Goal: Understand process/instructions: Learn about a topic

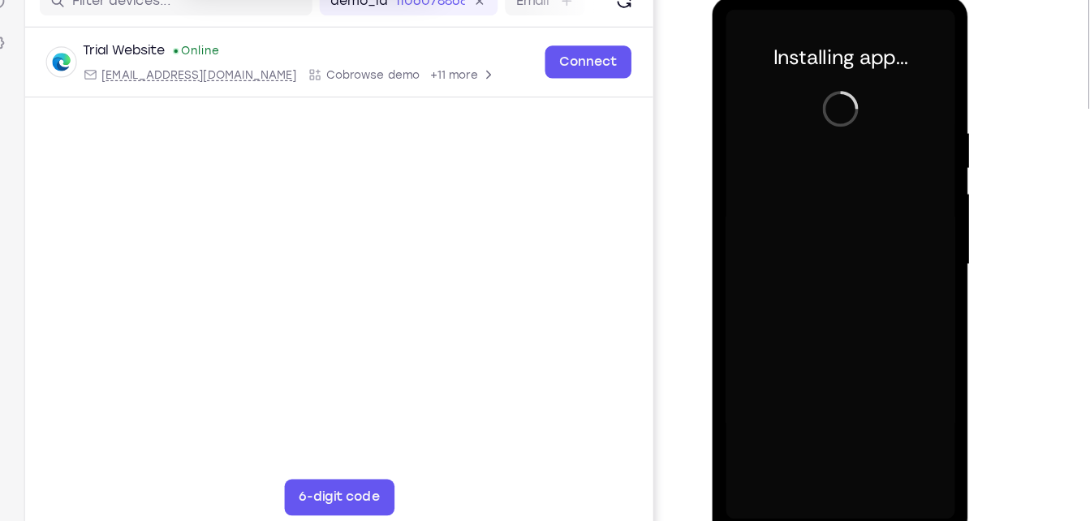
scroll to position [215, 0]
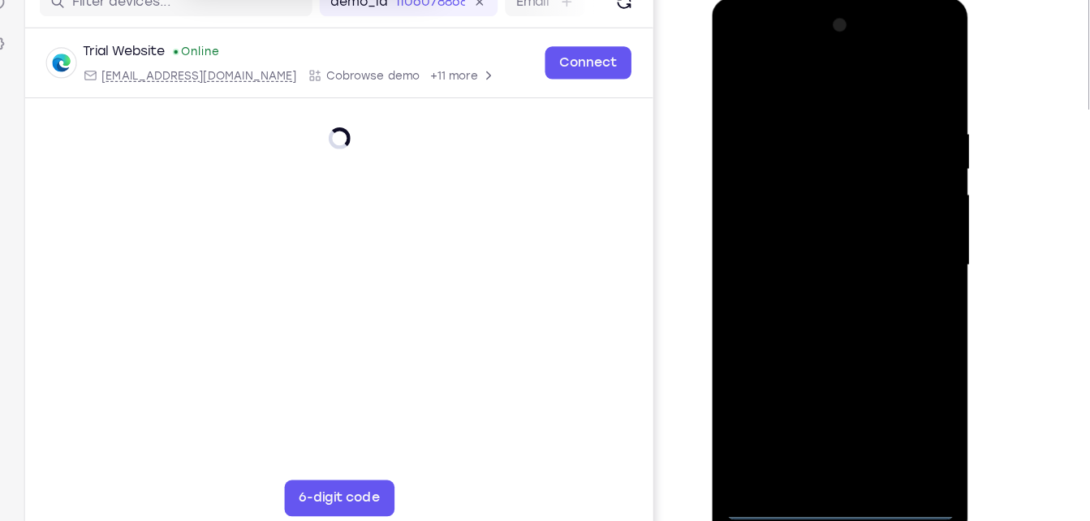
click at [833, 451] on div at bounding box center [826, 237] width 205 height 455
click at [904, 383] on div at bounding box center [826, 237] width 205 height 455
click at [789, 70] on div at bounding box center [826, 237] width 205 height 455
click at [887, 227] on div at bounding box center [826, 237] width 205 height 455
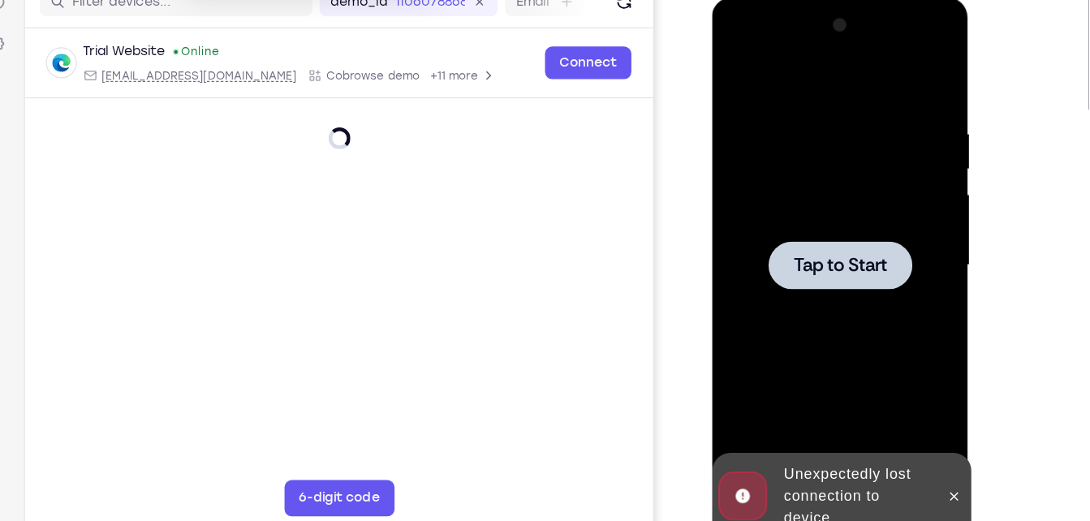
click at [897, 227] on div at bounding box center [826, 237] width 205 height 455
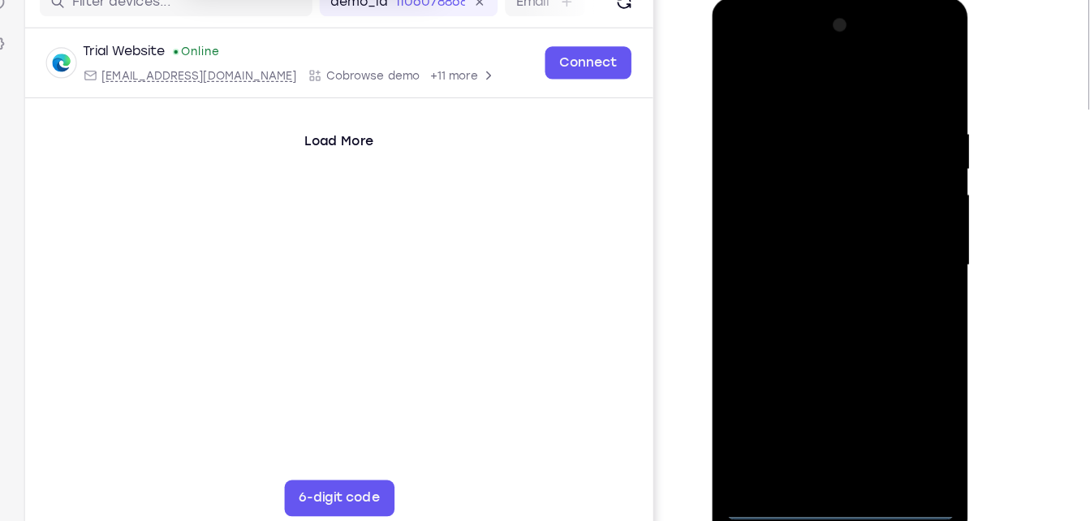
click at [830, 451] on div at bounding box center [826, 237] width 205 height 455
click at [893, 371] on div at bounding box center [826, 237] width 205 height 455
click at [817, 75] on div at bounding box center [826, 237] width 205 height 455
click at [899, 224] on div at bounding box center [826, 237] width 205 height 455
click at [801, 267] on div at bounding box center [826, 237] width 205 height 455
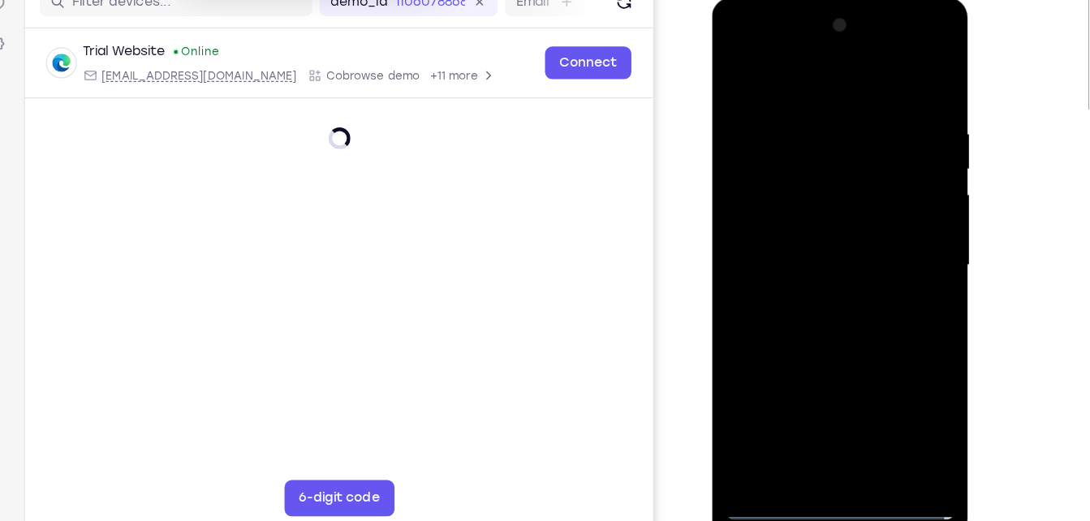
click at [817, 217] on div at bounding box center [826, 237] width 205 height 455
click at [817, 210] on div at bounding box center [826, 237] width 205 height 455
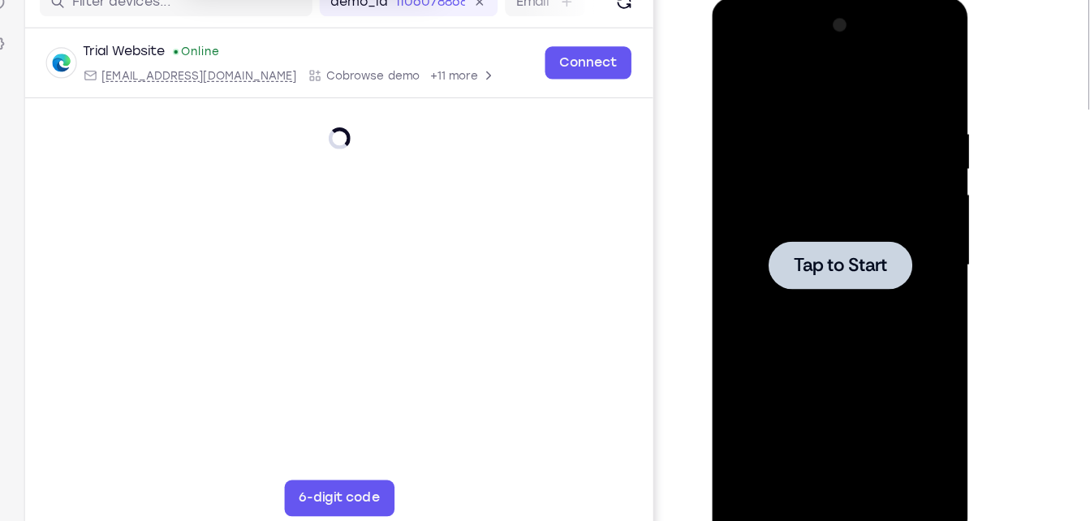
click at [831, 73] on div at bounding box center [826, 237] width 205 height 455
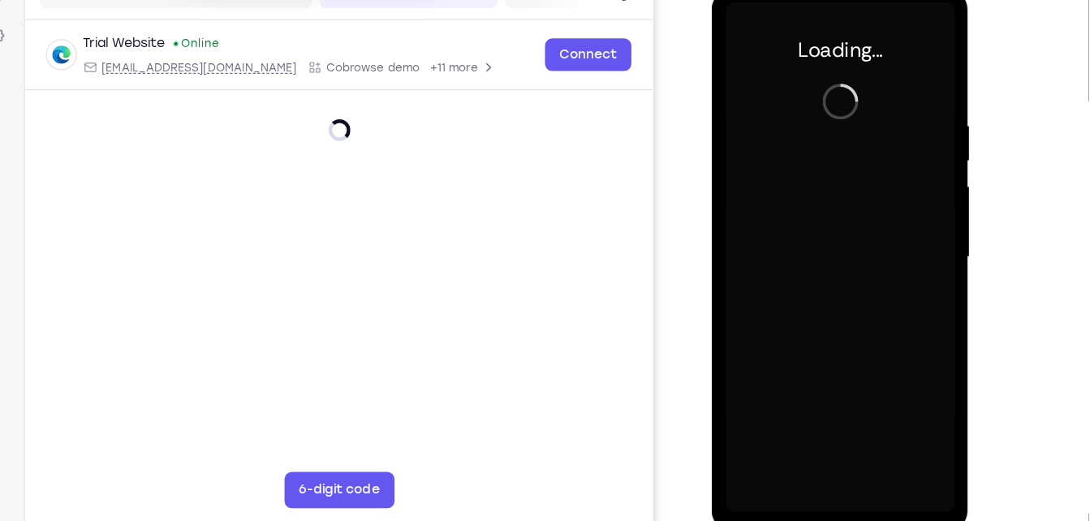
scroll to position [222, 0]
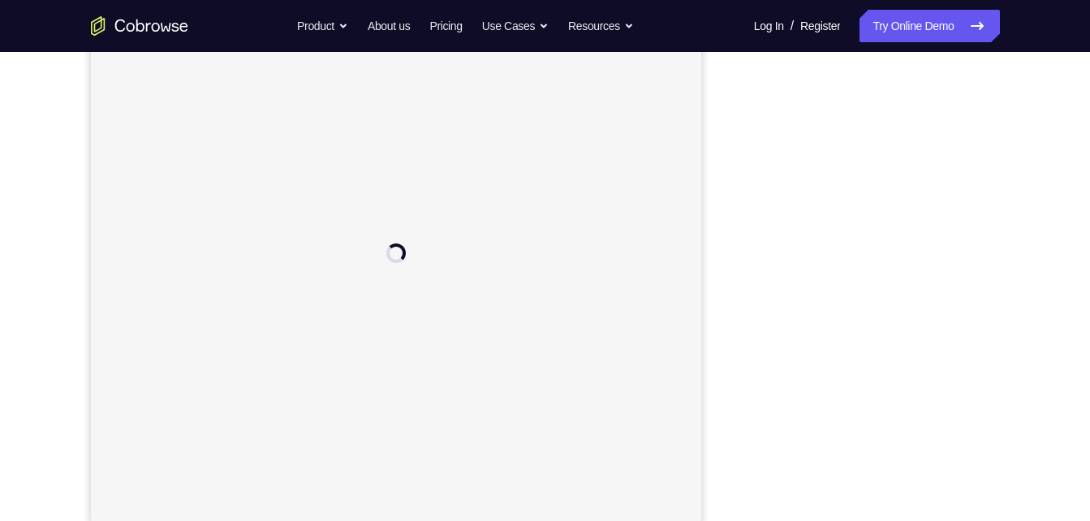
click at [1025, 209] on div "Your Support Agent Your Customer Web iOS Android Next Steps We’d be happy to gi…" at bounding box center [545, 357] width 1039 height 1071
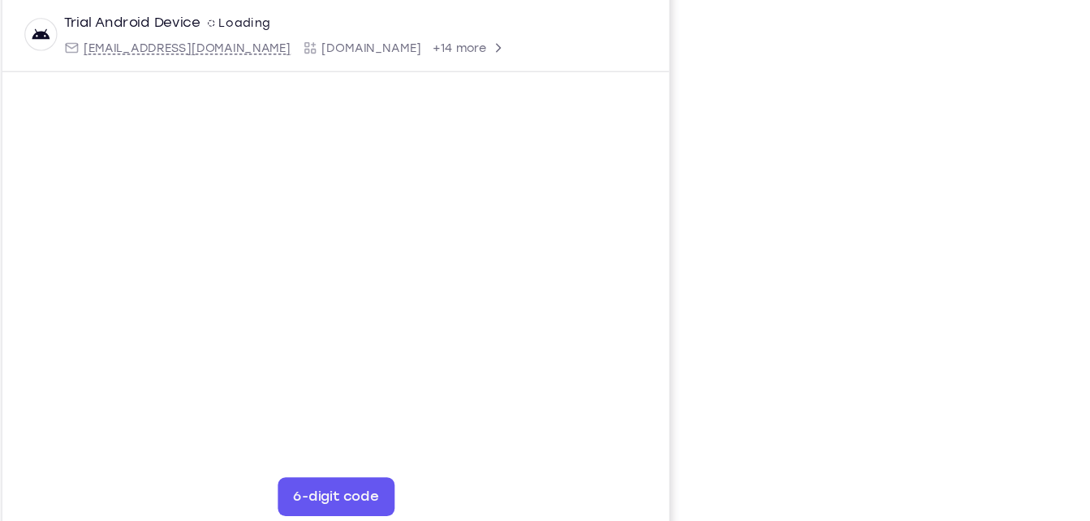
scroll to position [216, 0]
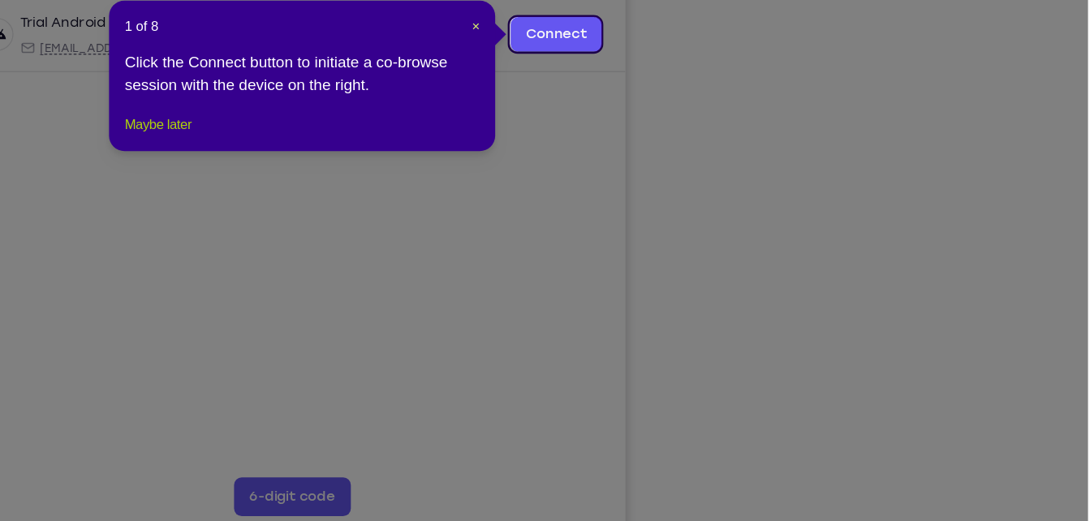
click at [326, 196] on button "Maybe later" at bounding box center [308, 186] width 56 height 19
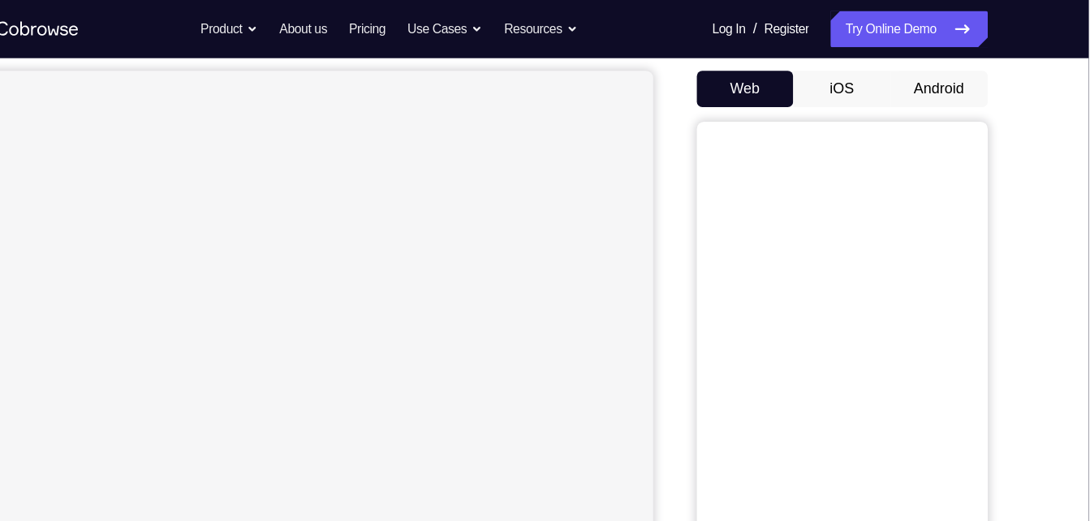
click at [945, 71] on button "Android" at bounding box center [956, 79] width 87 height 32
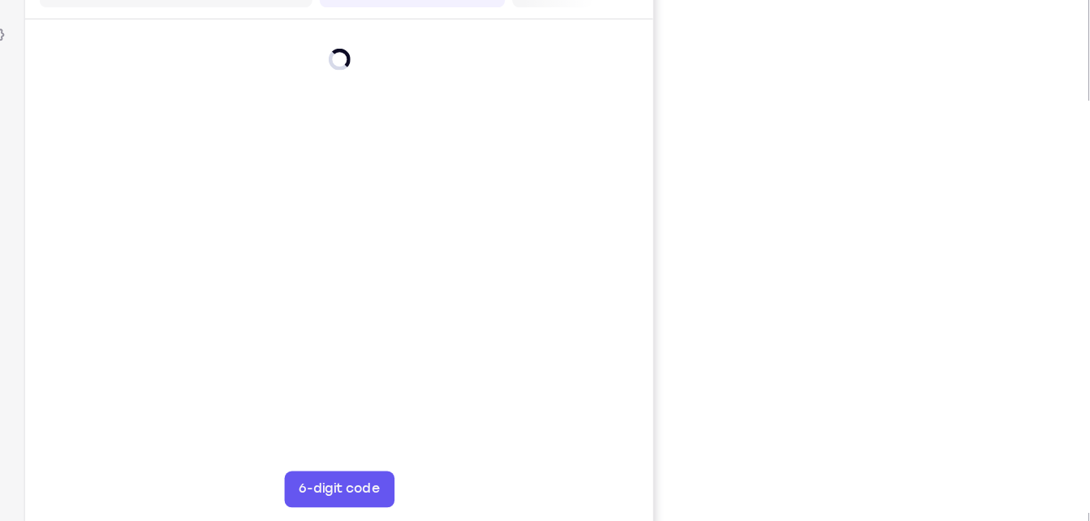
scroll to position [221, 0]
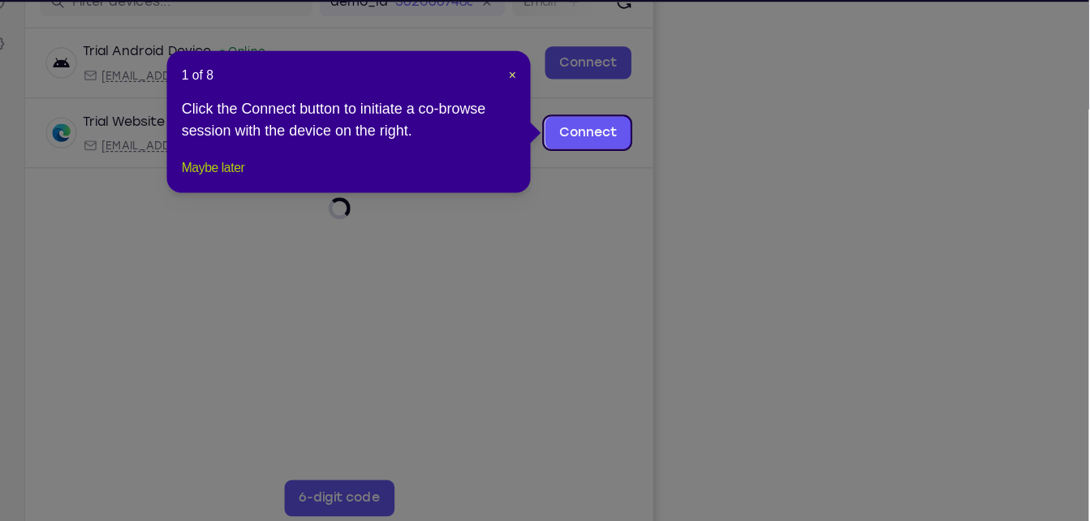
click at [331, 209] on button "Maybe later" at bounding box center [308, 199] width 56 height 19
